Goal: Task Accomplishment & Management: Complete application form

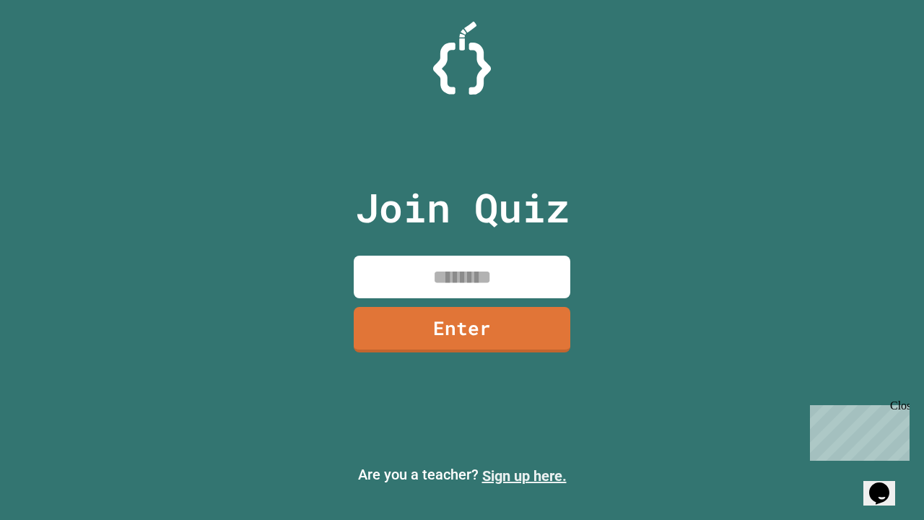
click at [524, 476] on link "Sign up here." at bounding box center [524, 475] width 85 height 17
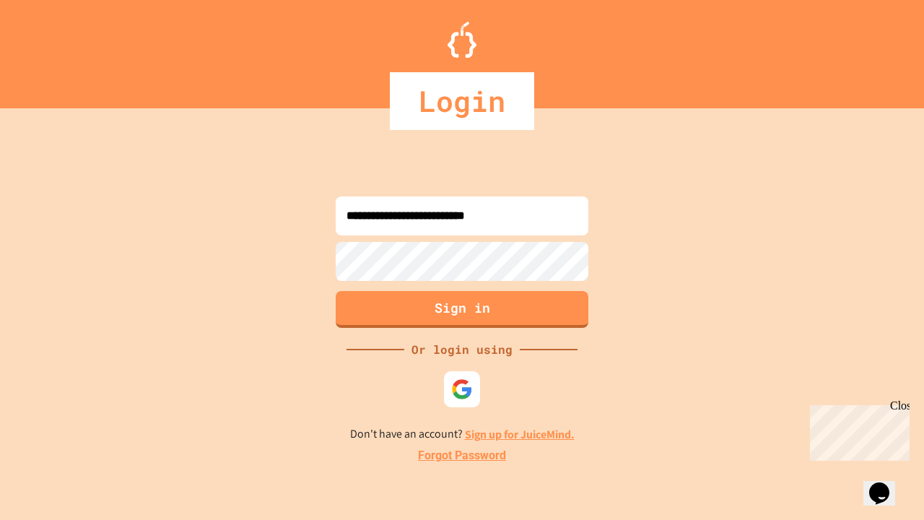
type input "**********"
